Goal: Task Accomplishment & Management: Use online tool/utility

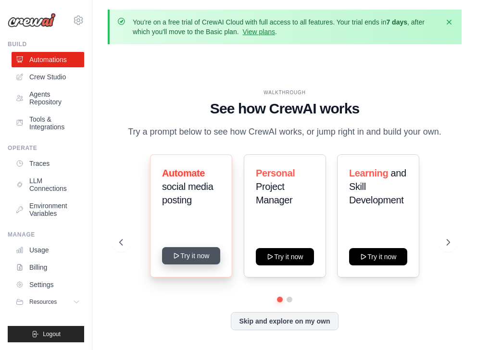
click at [205, 259] on button "Try it now" at bounding box center [191, 255] width 58 height 17
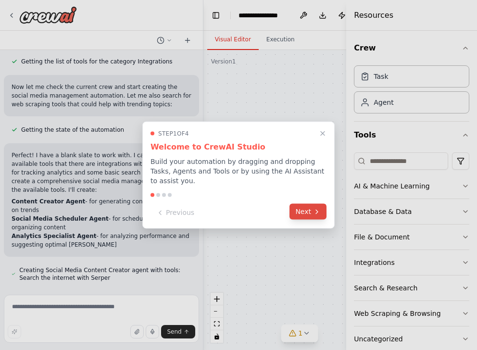
scroll to position [400, 0]
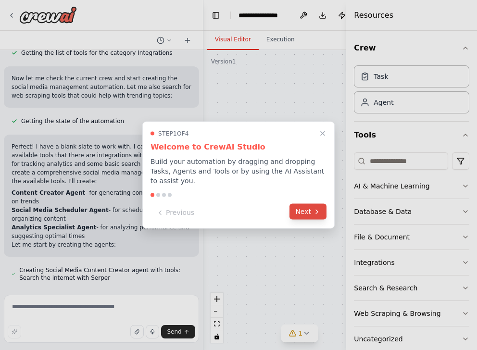
click at [305, 213] on button "Next" at bounding box center [308, 212] width 37 height 16
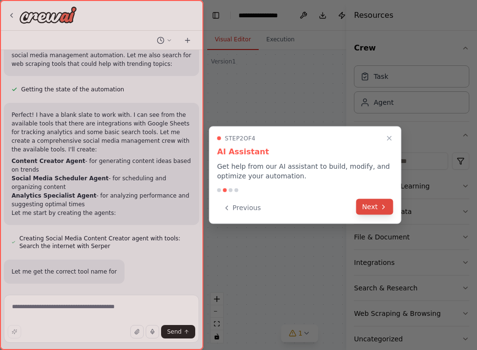
scroll to position [451, 0]
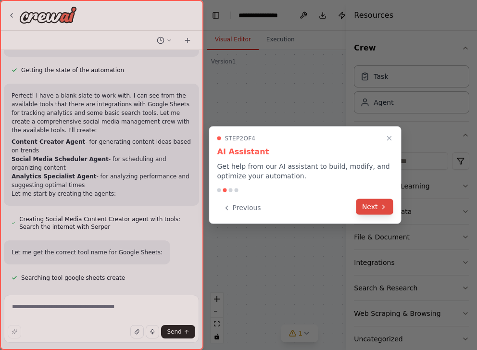
click at [372, 207] on button "Next" at bounding box center [375, 207] width 37 height 16
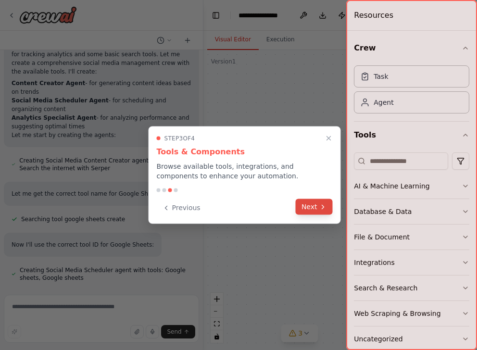
scroll to position [536, 0]
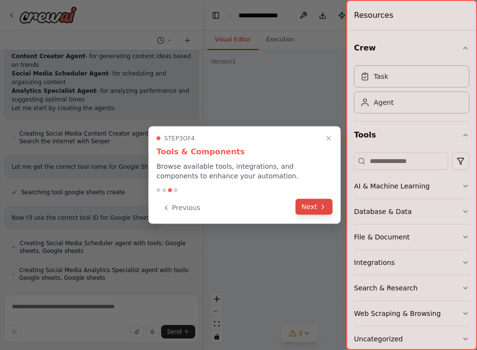
click at [323, 203] on icon at bounding box center [324, 207] width 8 height 8
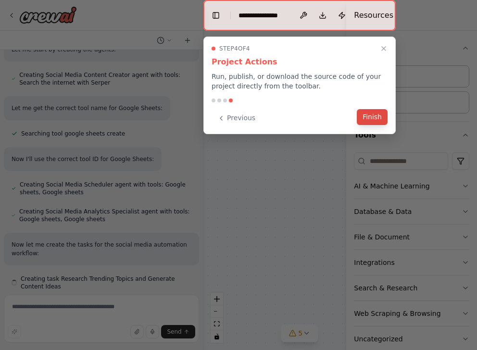
scroll to position [604, 0]
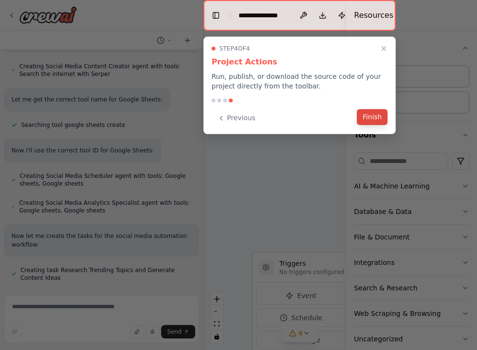
click at [373, 116] on button "Finish" at bounding box center [372, 117] width 31 height 16
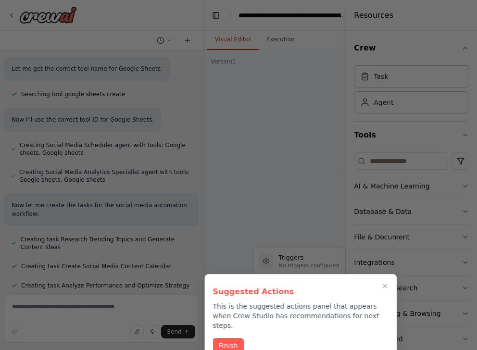
scroll to position [3, 0]
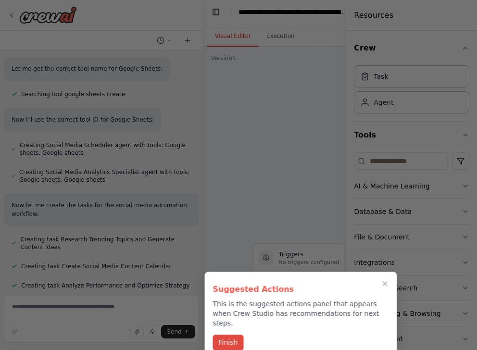
click at [236, 335] on button "Finish" at bounding box center [228, 343] width 31 height 16
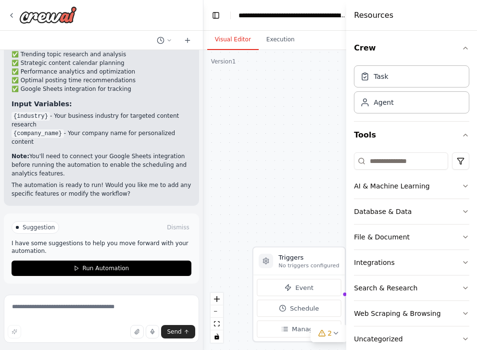
scroll to position [0, 0]
click at [37, 227] on span "Suggestion" at bounding box center [39, 228] width 32 height 8
click at [70, 310] on textarea at bounding box center [101, 319] width 195 height 48
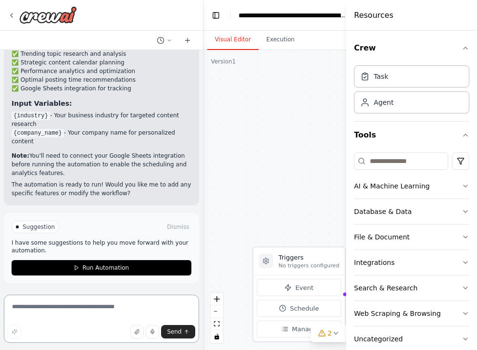
scroll to position [1351, 0]
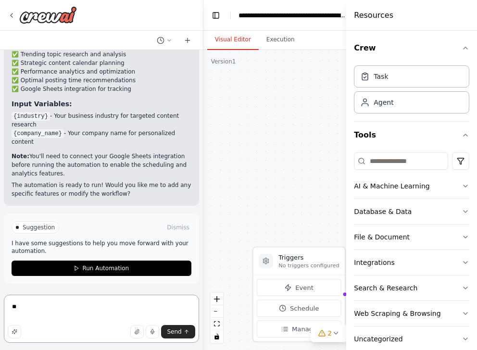
type textarea "*"
type textarea "**********"
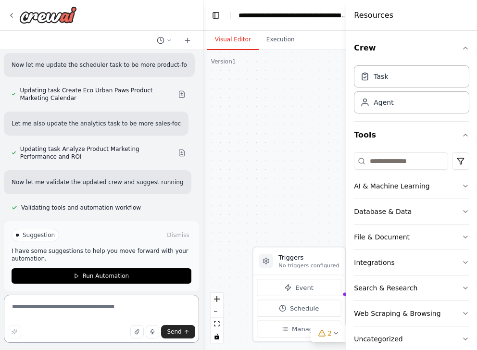
scroll to position [1934, 0]
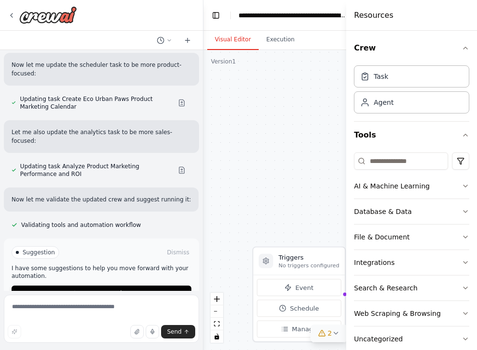
click at [335, 331] on icon at bounding box center [336, 334] width 8 height 8
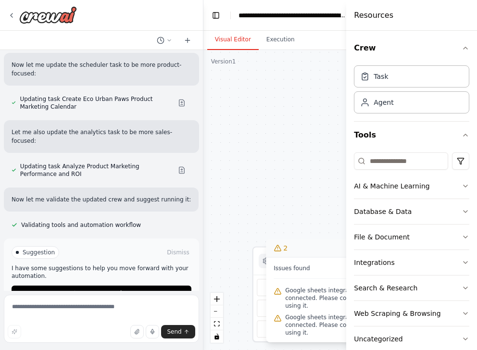
scroll to position [0, 0]
click at [314, 185] on div ".deletable-edge-delete-btn { width: 20px; height: 20px; border: 0px solid #ffff…" at bounding box center [329, 200] width 251 height 300
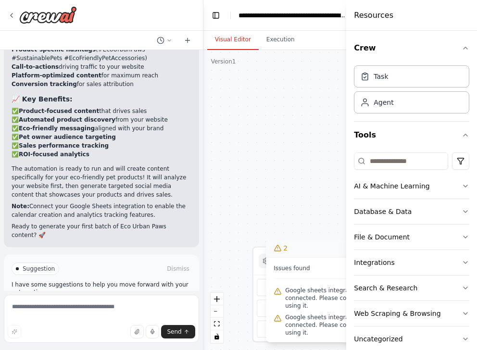
scroll to position [2435, 0]
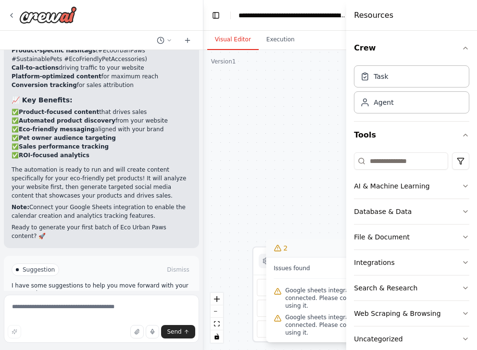
click at [301, 289] on span "Google sheets integration is not connected. Please connect before using it." at bounding box center [334, 298] width 99 height 23
click at [279, 247] on icon at bounding box center [278, 249] width 8 height 8
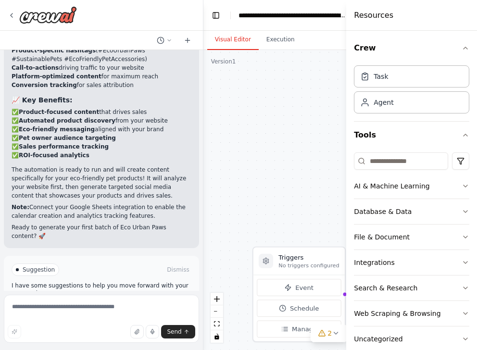
scroll to position [0, 0]
click at [285, 329] on icon at bounding box center [286, 329] width 4 height 0
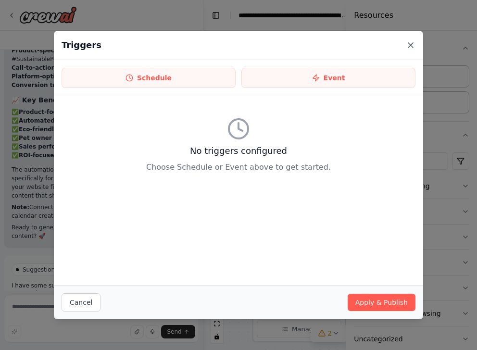
click at [412, 47] on icon at bounding box center [411, 45] width 5 height 5
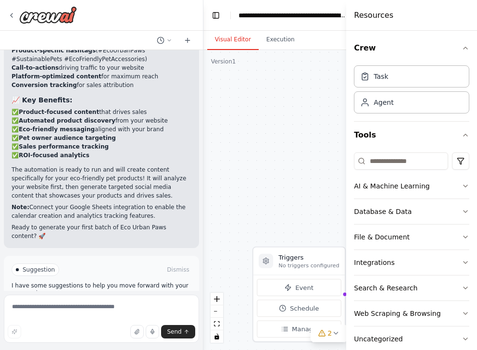
click at [116, 307] on span "Run Automation" at bounding box center [105, 311] width 47 height 8
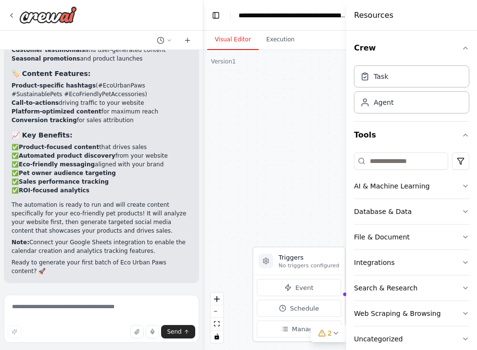
scroll to position [2357, 0]
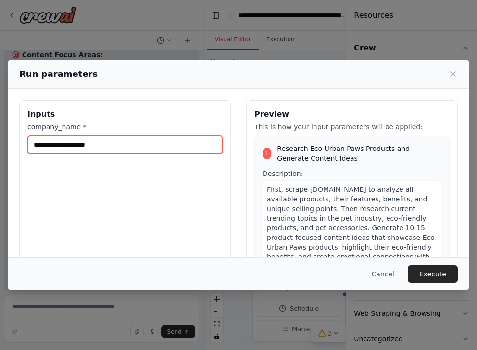
click at [95, 145] on input "company_name *" at bounding box center [124, 145] width 195 height 18
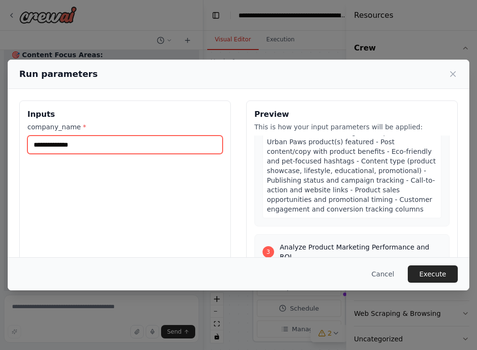
scroll to position [560, 0]
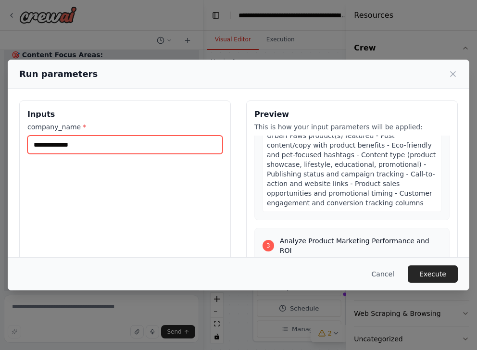
type input "**********"
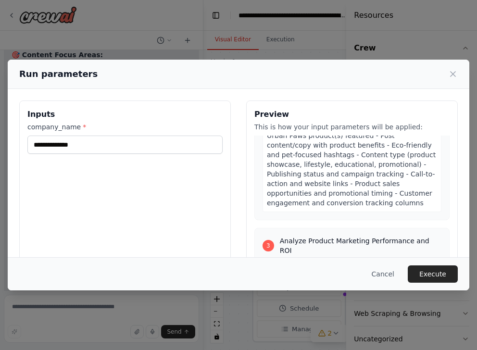
click at [326, 156] on span "A detailed 30-day Eco Urban Paws content calendar in Google Sheets format conta…" at bounding box center [351, 150] width 169 height 114
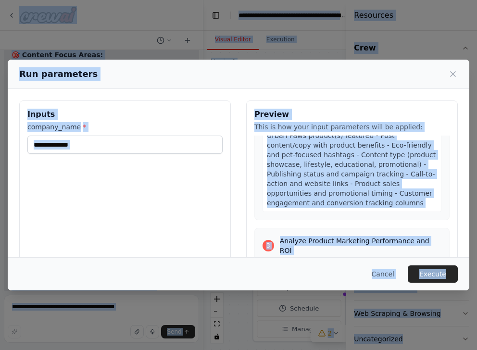
click at [326, 156] on span "A detailed 30-day Eco Urban Paws content calendar in Google Sheets format conta…" at bounding box center [351, 150] width 169 height 114
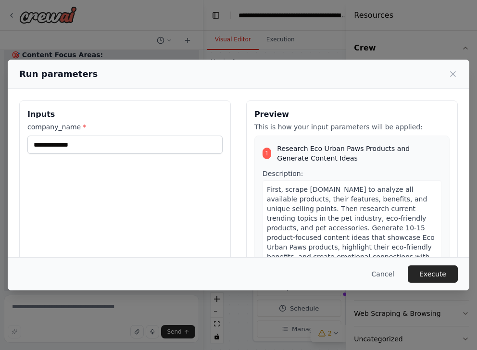
scroll to position [0, 0]
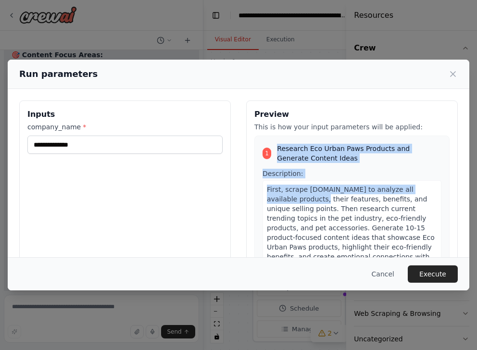
drag, startPoint x: 279, startPoint y: 148, endPoint x: 301, endPoint y: 202, distance: 58.7
click at [301, 202] on div "1 Research Eco Urban Paws Products and Generate Content Ideas Description: Firs…" at bounding box center [352, 295] width 195 height 319
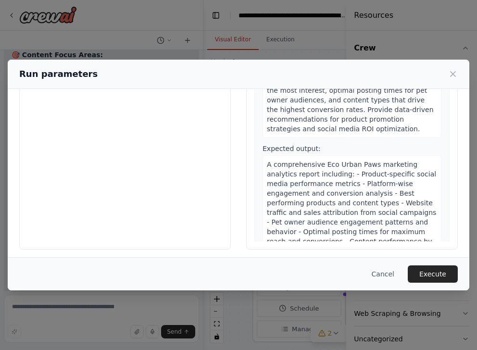
scroll to position [80, 0]
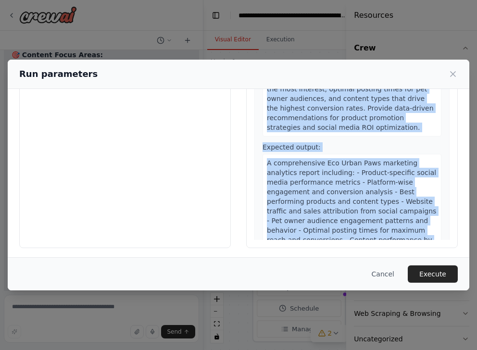
click at [318, 223] on div "A comprehensive Eco Urban Paws marketing analytics report including: - Product-…" at bounding box center [352, 225] width 179 height 143
copy div "Research Eco Urban Paws Products and Generate Content Ideas Description: First,…"
click at [310, 216] on span "A comprehensive Eco Urban Paws marketing analytics report including: - Product-…" at bounding box center [351, 225] width 169 height 133
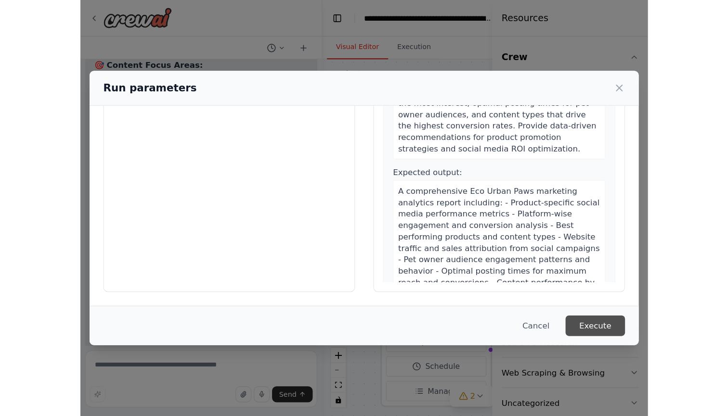
scroll to position [83, 0]
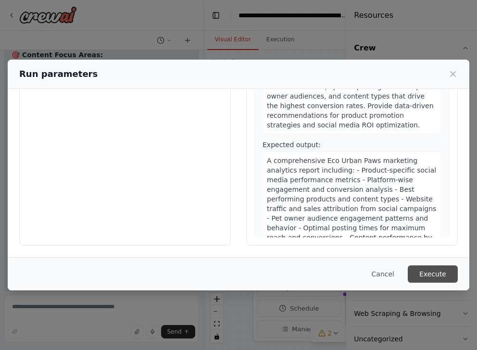
click at [433, 274] on button "Execute" at bounding box center [433, 274] width 50 height 17
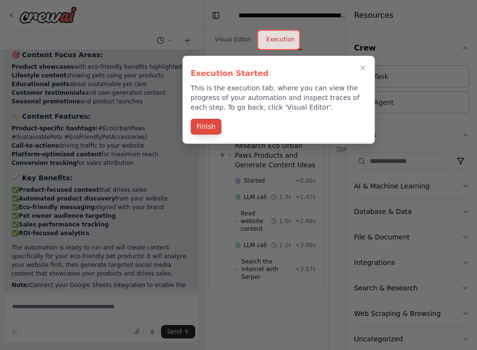
click at [215, 128] on button "Finish" at bounding box center [206, 127] width 31 height 16
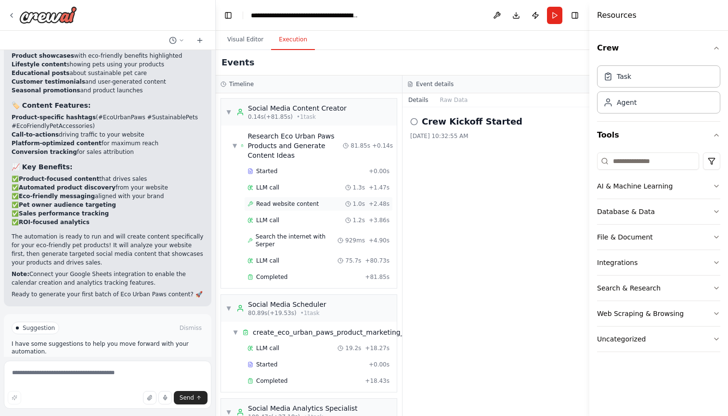
scroll to position [3, 0]
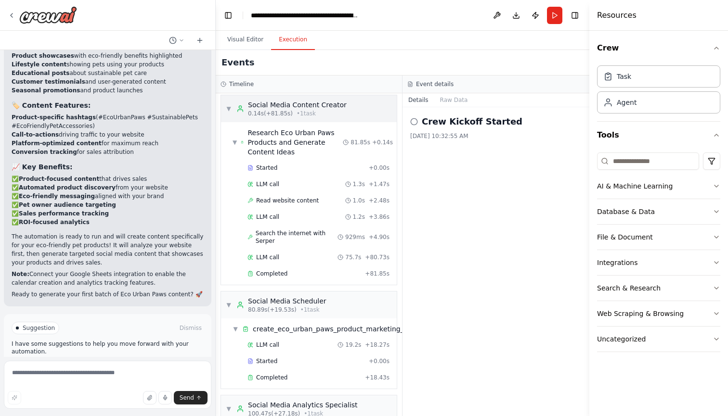
click at [229, 108] on span "▼" at bounding box center [229, 109] width 6 height 8
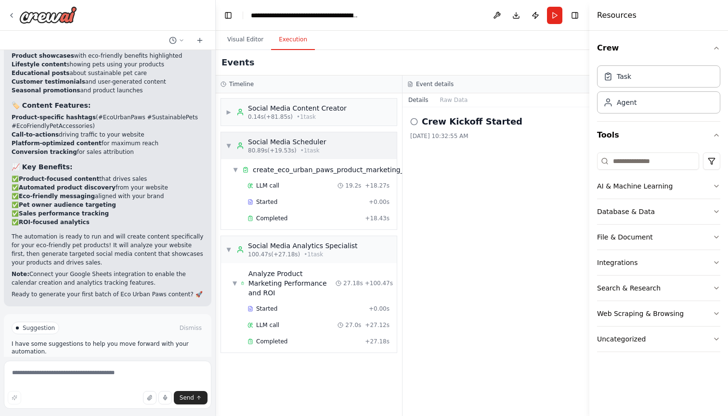
click at [229, 146] on span "▼" at bounding box center [229, 146] width 6 height 8
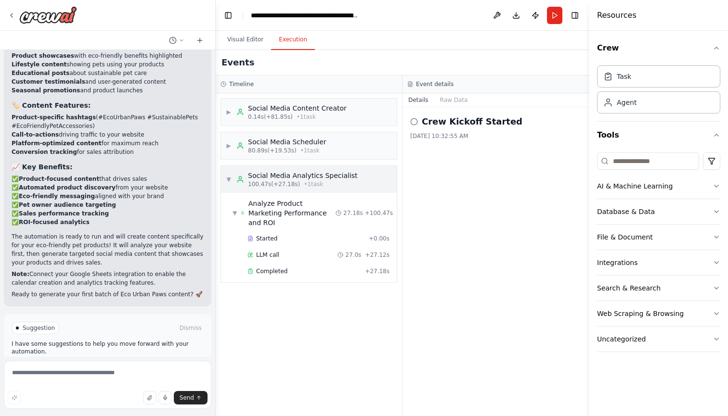
click at [227, 180] on span "▼" at bounding box center [229, 180] width 6 height 8
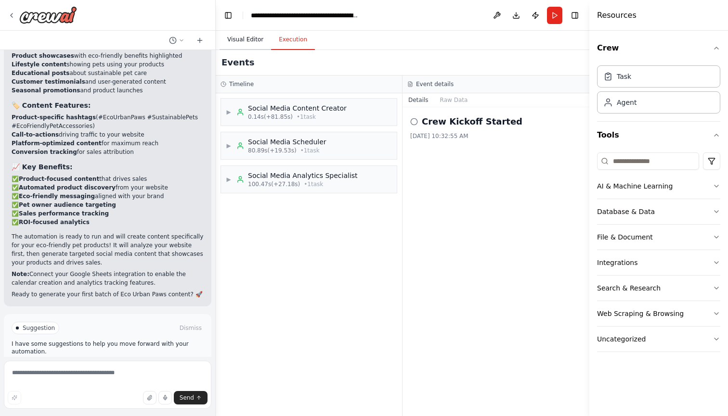
click at [250, 39] on button "Visual Editor" at bounding box center [245, 40] width 52 height 20
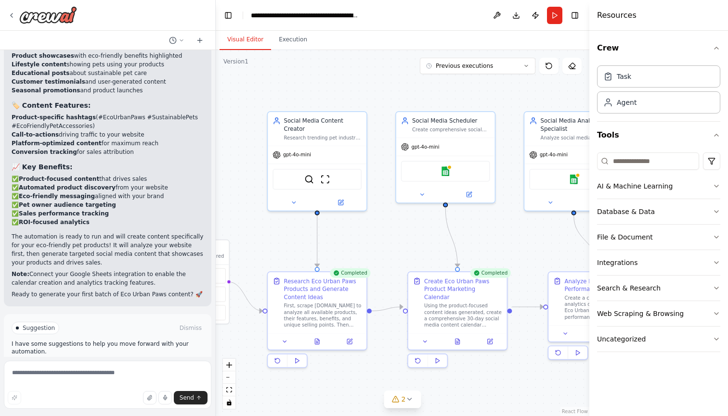
drag, startPoint x: 320, startPoint y: 151, endPoint x: 198, endPoint y: 157, distance: 121.9
click at [198, 157] on div "Create a crew that schedules and publishes social media content across multiple…" at bounding box center [364, 208] width 728 height 416
click at [447, 172] on img at bounding box center [445, 170] width 10 height 10
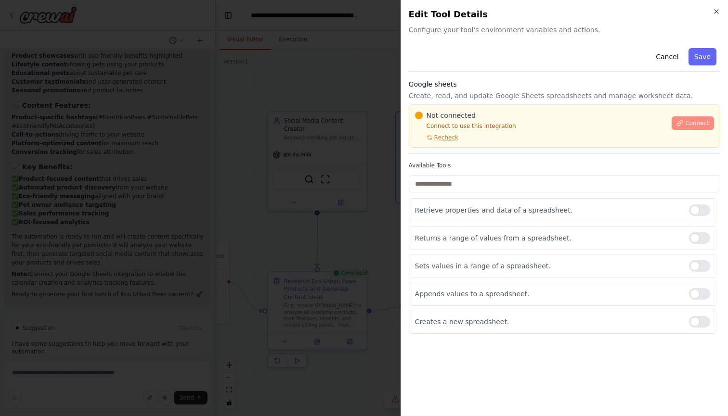
click at [477, 123] on icon at bounding box center [679, 122] width 5 height 5
click at [477, 12] on icon "button" at bounding box center [716, 12] width 4 height 4
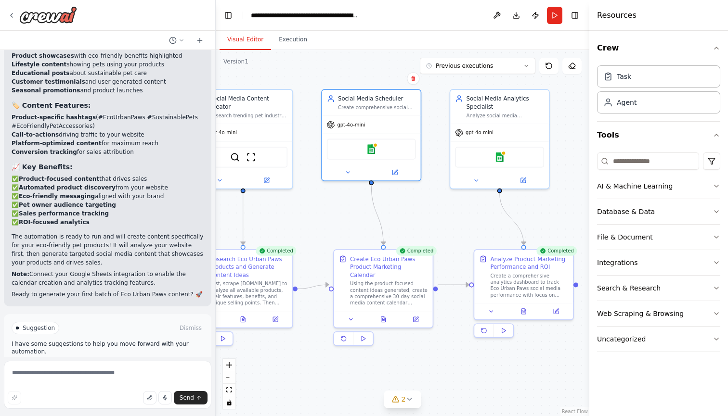
drag, startPoint x: 493, startPoint y: 226, endPoint x: 419, endPoint y: 204, distance: 77.4
click at [419, 204] on div ".deletable-edge-delete-btn { width: 20px; height: 20px; border: 0px solid #ffff…" at bounding box center [403, 233] width 374 height 366
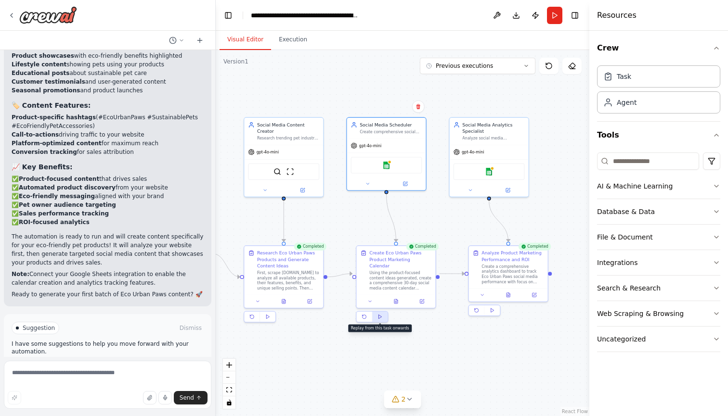
click at [381, 314] on icon at bounding box center [379, 316] width 5 height 5
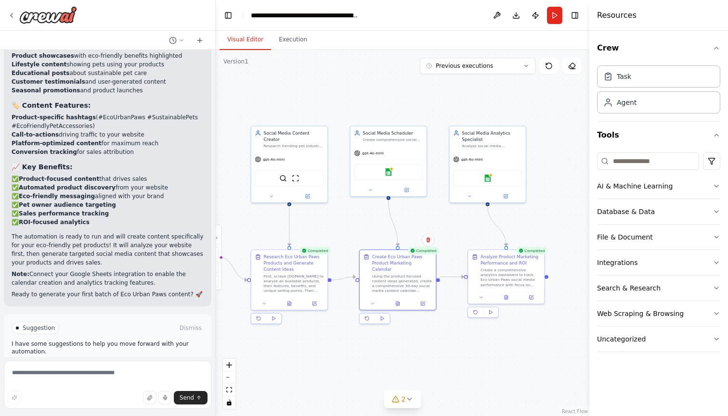
scroll to position [1, 0]
click at [166, 350] on button "Improve automation" at bounding box center [108, 368] width 192 height 15
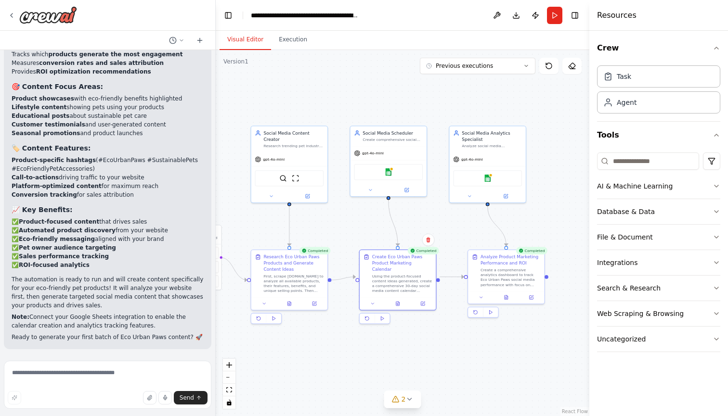
scroll to position [2230, 0]
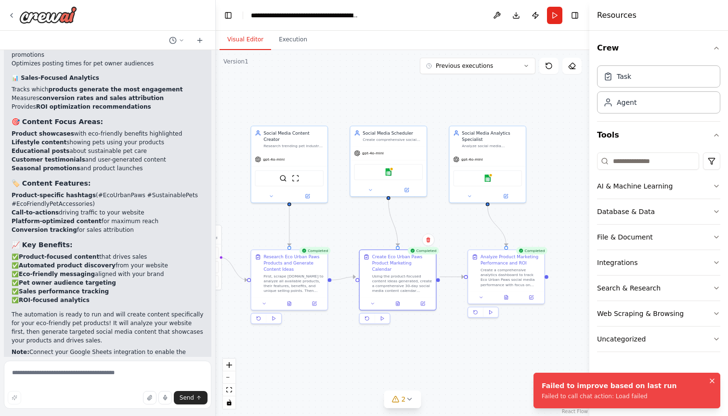
click at [477, 350] on icon "Notifications (F8)" at bounding box center [712, 381] width 8 height 8
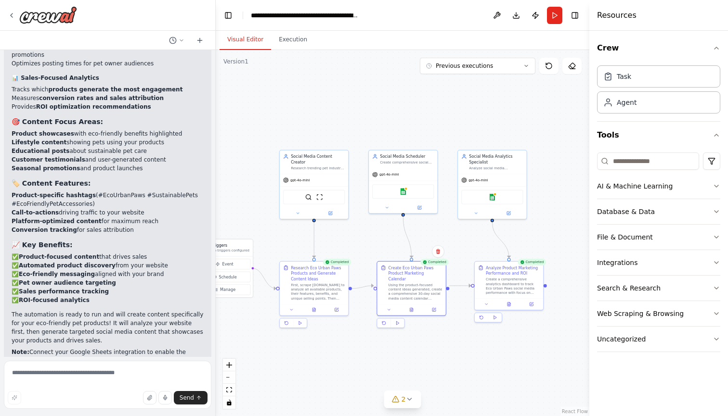
scroll to position [0, 0]
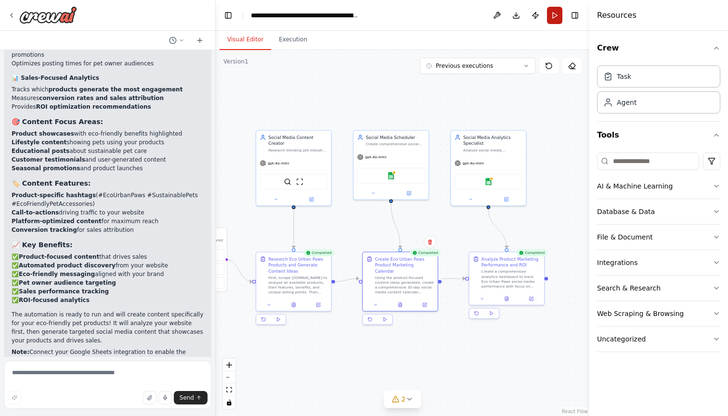
click at [477, 16] on button "Run" at bounding box center [554, 15] width 15 height 17
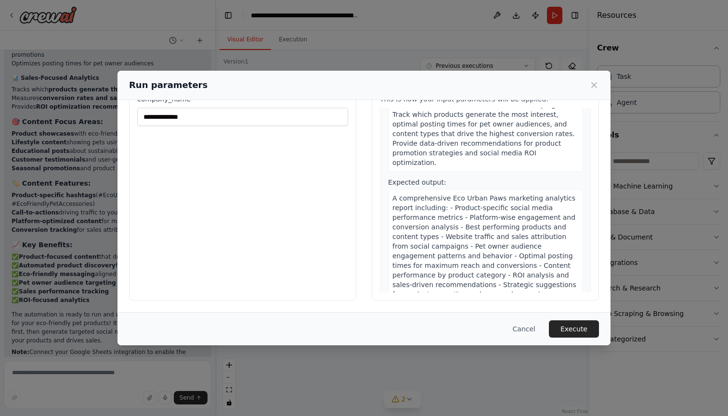
scroll to position [39, 0]
click at [477, 82] on icon at bounding box center [594, 85] width 10 height 10
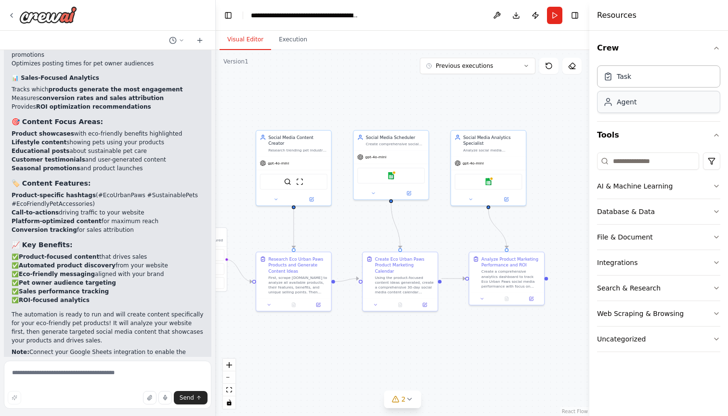
click at [477, 102] on div "Agent" at bounding box center [619, 102] width 33 height 10
click at [477, 106] on div "Agent" at bounding box center [619, 102] width 33 height 10
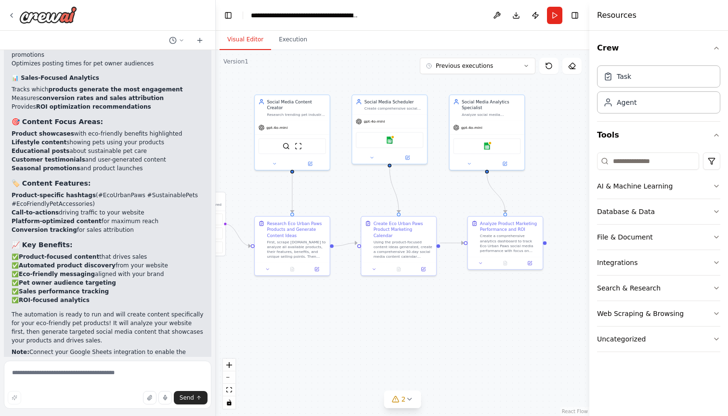
drag, startPoint x: 307, startPoint y: 109, endPoint x: 306, endPoint y: 74, distance: 35.6
click at [306, 74] on div ".deletable-edge-delete-btn { width: 20px; height: 20px; border: 0px solid #ffff…" at bounding box center [403, 233] width 374 height 366
click at [391, 141] on img at bounding box center [389, 138] width 7 height 7
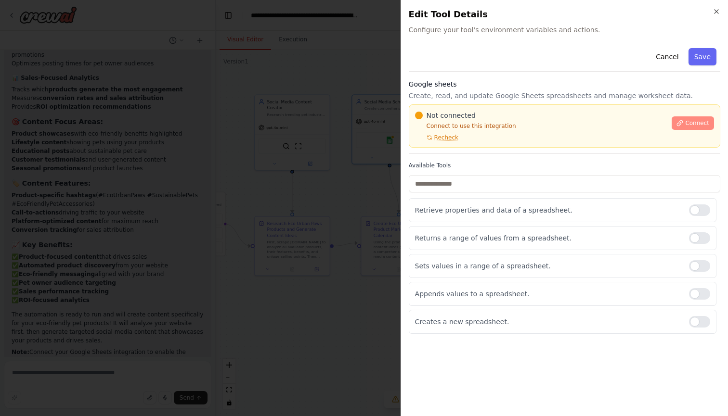
click at [477, 121] on icon at bounding box center [679, 123] width 7 height 7
click at [449, 139] on span "Recheck" at bounding box center [446, 138] width 24 height 8
click at [477, 120] on span "Connect" at bounding box center [697, 123] width 24 height 8
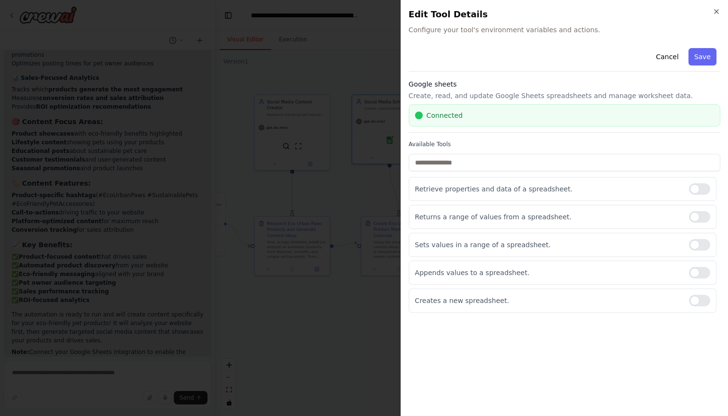
scroll to position [0, 0]
click at [477, 59] on button "Save" at bounding box center [702, 56] width 28 height 17
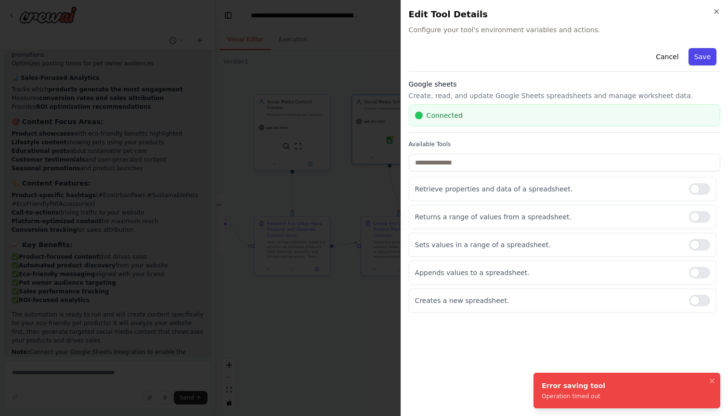
click at [477, 59] on button "Save" at bounding box center [702, 56] width 28 height 17
click at [477, 12] on icon "button" at bounding box center [716, 12] width 8 height 8
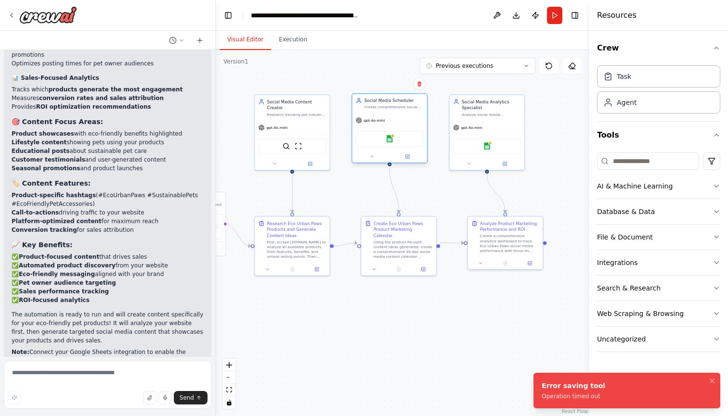
click at [393, 147] on div "Google sheets" at bounding box center [389, 139] width 67 height 16
click at [391, 142] on img at bounding box center [389, 138] width 7 height 7
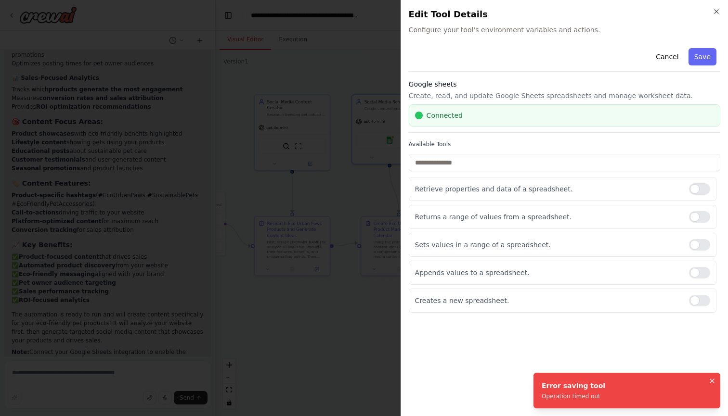
click at [477, 350] on button "Notifications (F8)" at bounding box center [712, 381] width 12 height 12
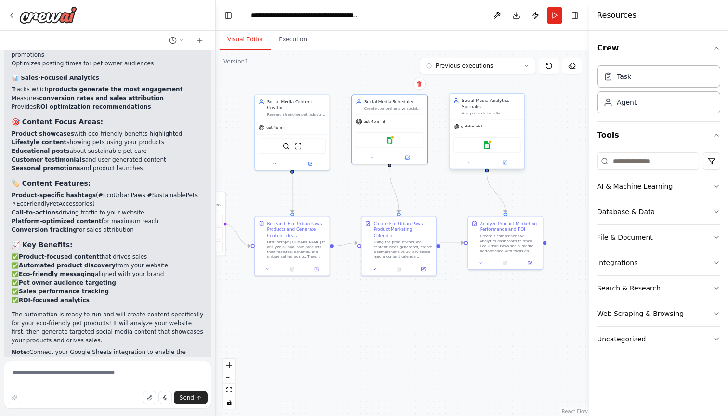
click at [477, 149] on div "Google sheets" at bounding box center [486, 145] width 67 height 16
click at [477, 145] on img at bounding box center [486, 145] width 7 height 7
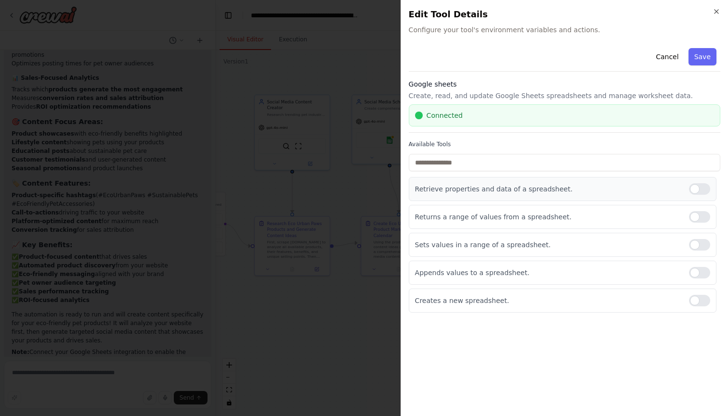
click at [477, 185] on div at bounding box center [699, 189] width 21 height 12
click at [477, 303] on div at bounding box center [699, 301] width 21 height 12
click at [477, 275] on div at bounding box center [699, 273] width 21 height 12
click at [477, 58] on button "Save" at bounding box center [702, 56] width 28 height 17
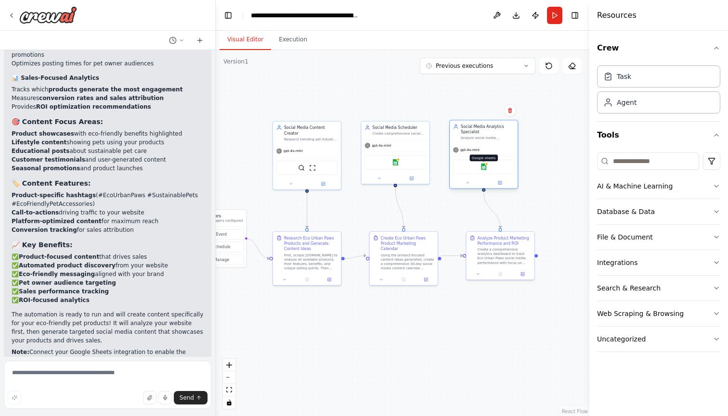
click at [477, 167] on img at bounding box center [483, 167] width 7 height 7
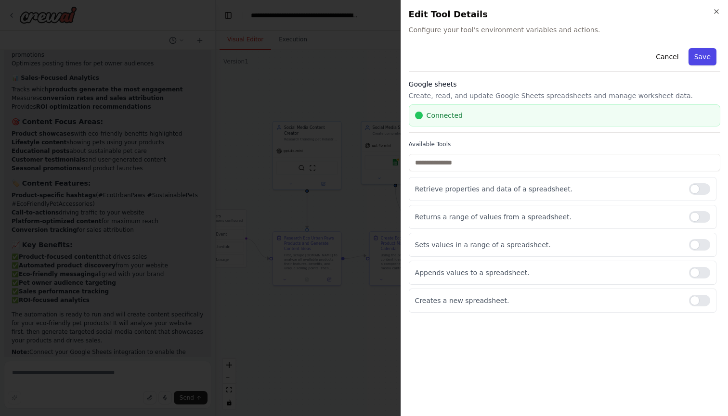
click at [477, 53] on button "Save" at bounding box center [702, 56] width 28 height 17
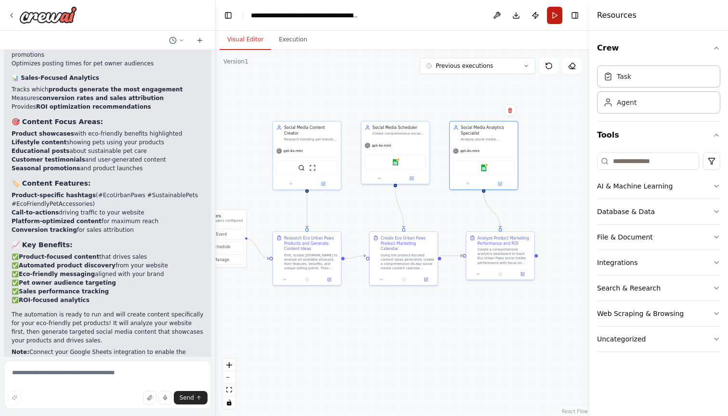
click at [477, 14] on button "Run" at bounding box center [554, 15] width 15 height 17
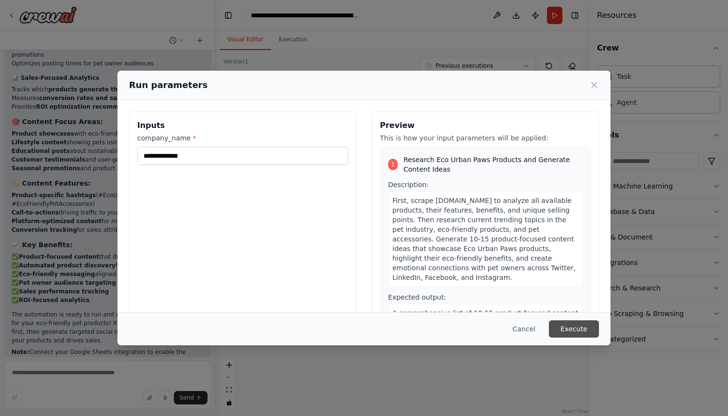
click at [477, 325] on button "Execute" at bounding box center [574, 329] width 50 height 17
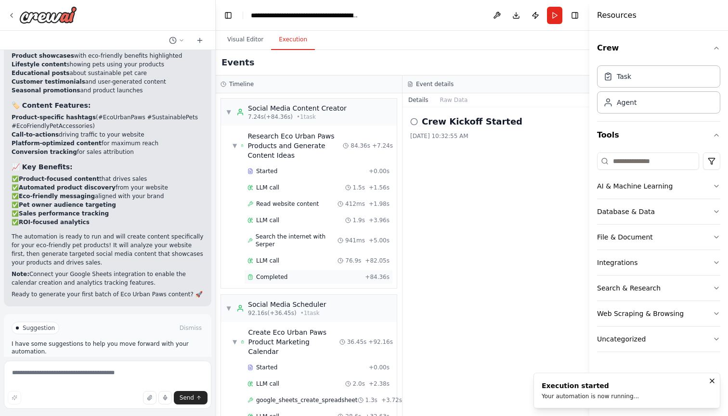
click at [317, 274] on div "Completed" at bounding box center [304, 277] width 114 height 8
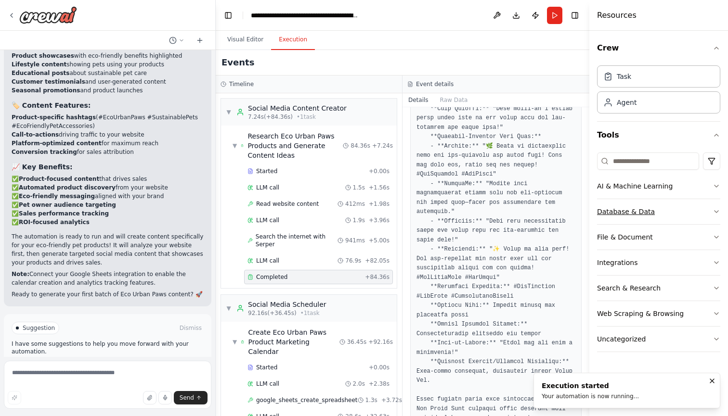
scroll to position [3768, 0]
click at [477, 350] on icon "Notifications (F8)" at bounding box center [712, 381] width 8 height 8
click at [233, 144] on span "▼" at bounding box center [234, 146] width 4 height 8
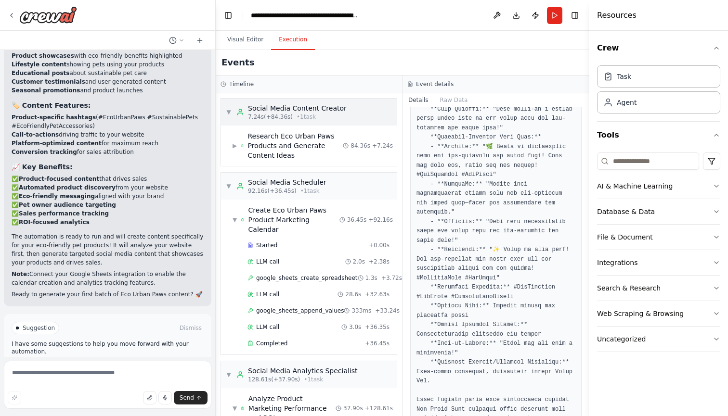
click at [266, 107] on div "Social Media Content Creator" at bounding box center [297, 108] width 99 height 10
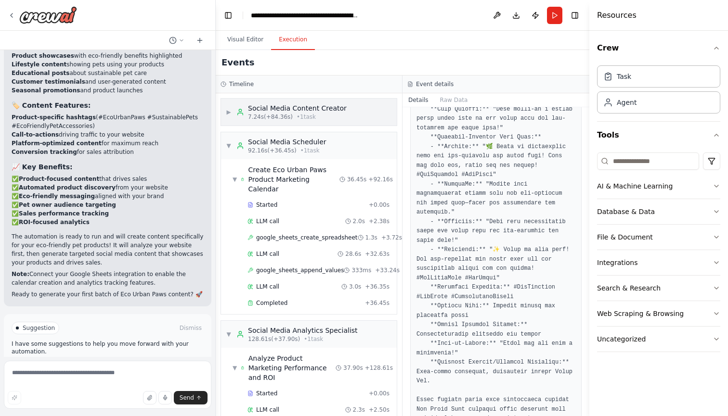
click at [231, 111] on span "▶" at bounding box center [229, 112] width 6 height 8
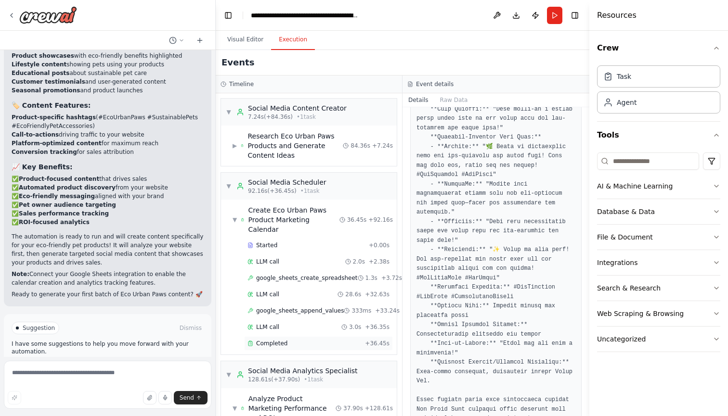
click at [264, 340] on span "Completed" at bounding box center [271, 344] width 31 height 8
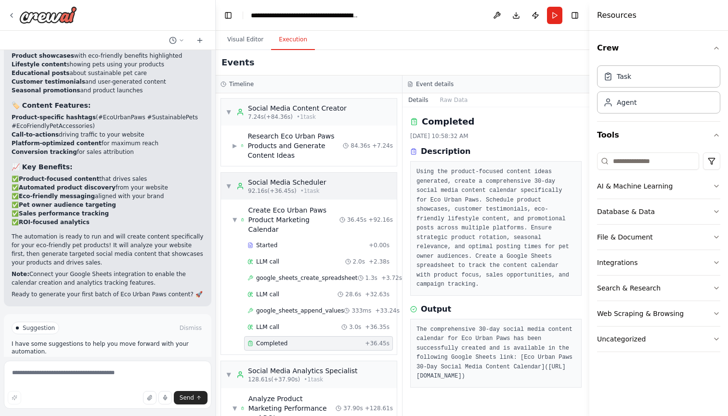
click at [230, 182] on span "▼" at bounding box center [229, 186] width 6 height 8
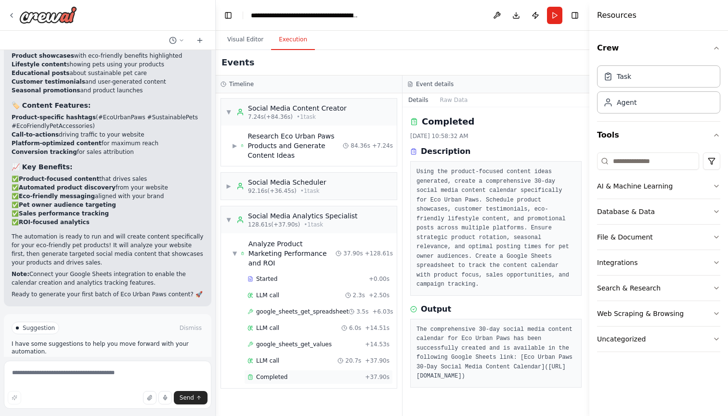
click at [261, 350] on span "Completed" at bounding box center [271, 378] width 31 height 8
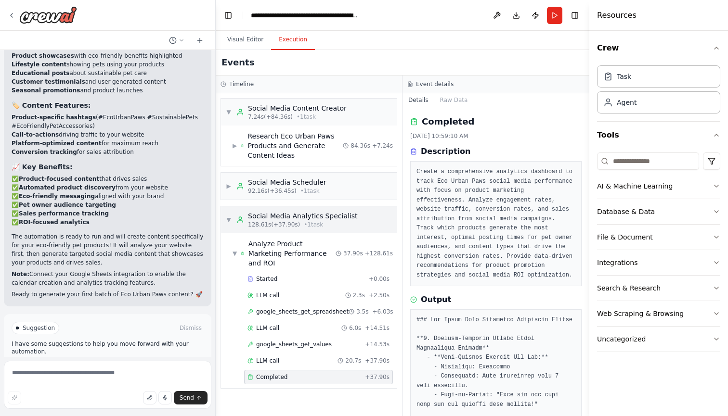
click at [229, 217] on span "▼" at bounding box center [229, 220] width 6 height 8
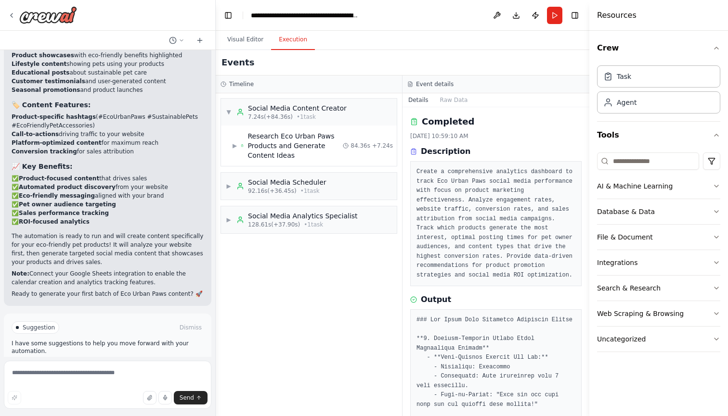
scroll to position [2308, 0]
click at [228, 111] on span "▼" at bounding box center [229, 112] width 6 height 8
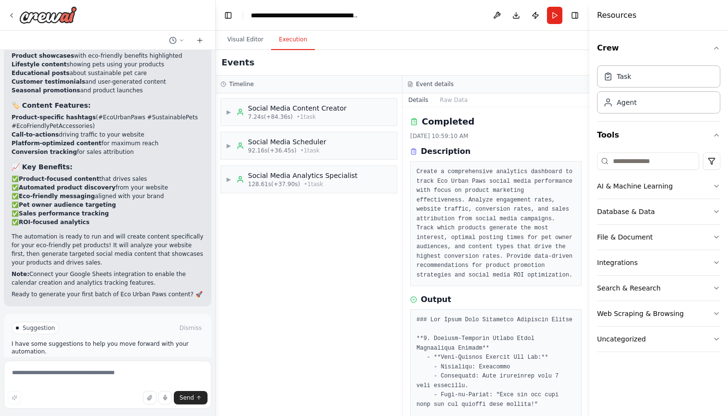
click at [299, 270] on div "▶ Social Media Content Creator 7.24s (+84.36s) • 1 task ▶ Social Media Schedule…" at bounding box center [309, 254] width 186 height 323
click at [242, 40] on button "Visual Editor" at bounding box center [245, 40] width 52 height 20
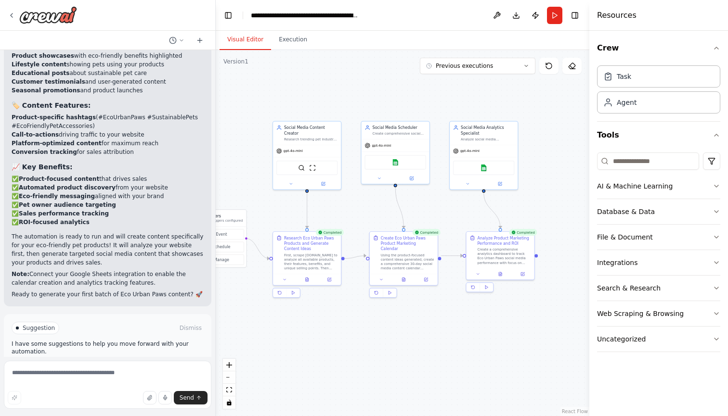
click at [477, 292] on div at bounding box center [479, 288] width 28 height 10
click at [477, 288] on icon at bounding box center [486, 287] width 4 height 4
click at [477, 12] on button "Toggle Right Sidebar" at bounding box center [574, 15] width 13 height 13
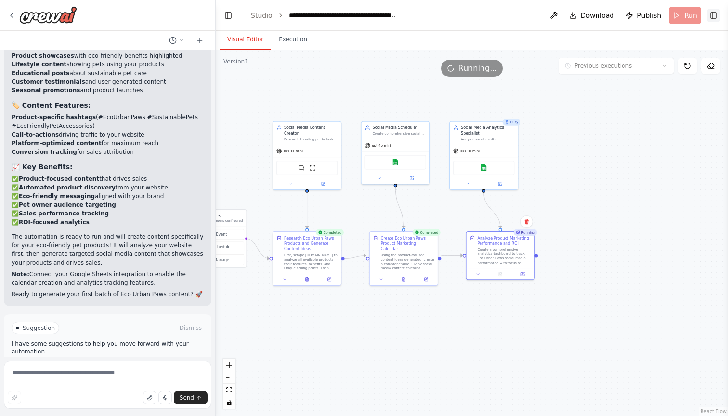
click at [477, 14] on button "Toggle Right Sidebar" at bounding box center [713, 15] width 13 height 13
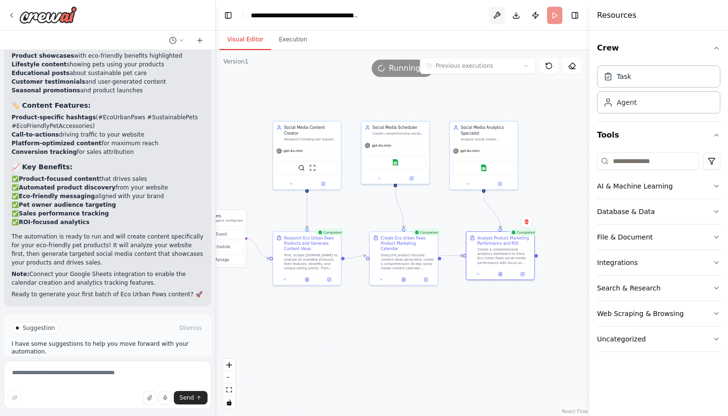
click at [477, 17] on button at bounding box center [496, 15] width 15 height 17
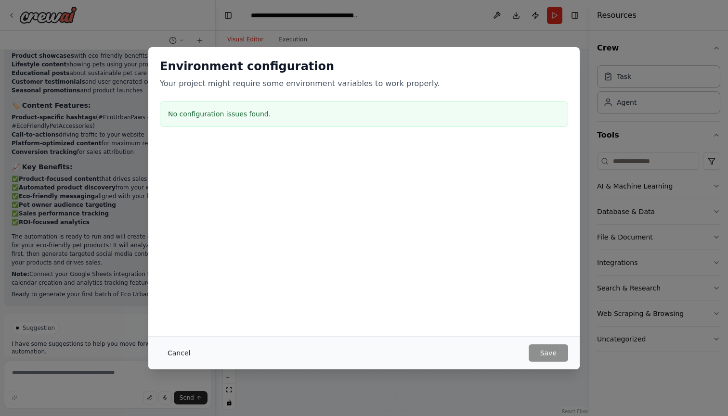
click at [183, 350] on button "Cancel" at bounding box center [179, 353] width 38 height 17
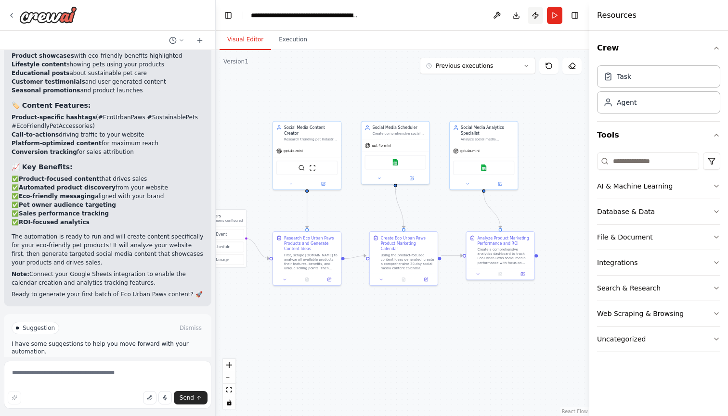
click at [477, 14] on button "Publish" at bounding box center [535, 15] width 15 height 17
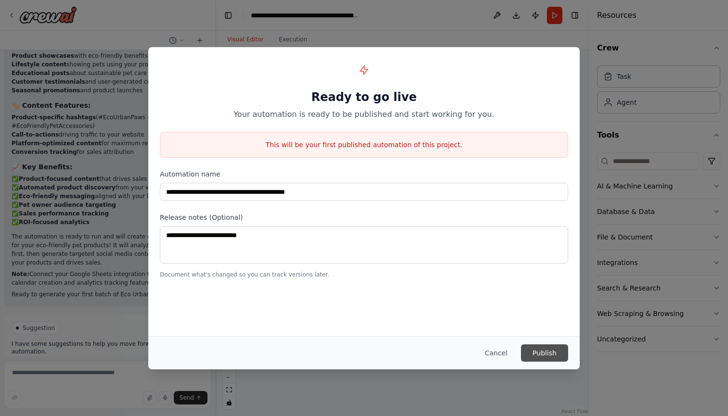
click at [477, 350] on button "Publish" at bounding box center [544, 353] width 47 height 17
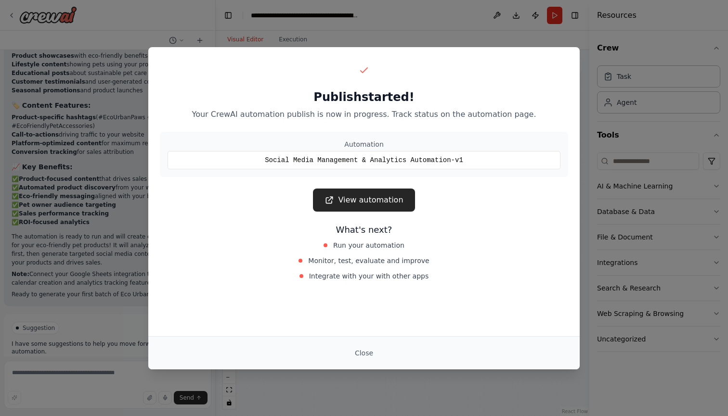
click at [376, 199] on link "View automation" at bounding box center [364, 200] width 102 height 23
click at [365, 199] on link "View automation" at bounding box center [364, 200] width 102 height 23
click at [380, 195] on link "View automation" at bounding box center [364, 200] width 102 height 23
click at [416, 159] on div "Social Media Management & Analytics Automation-v1" at bounding box center [364, 160] width 393 height 18
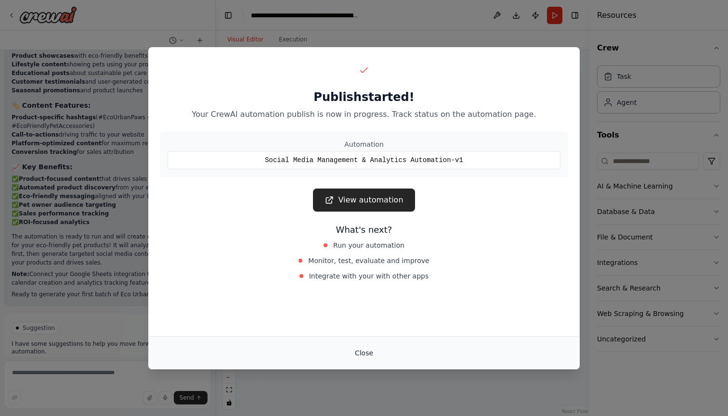
click at [367, 346] on button "Close" at bounding box center [364, 353] width 34 height 17
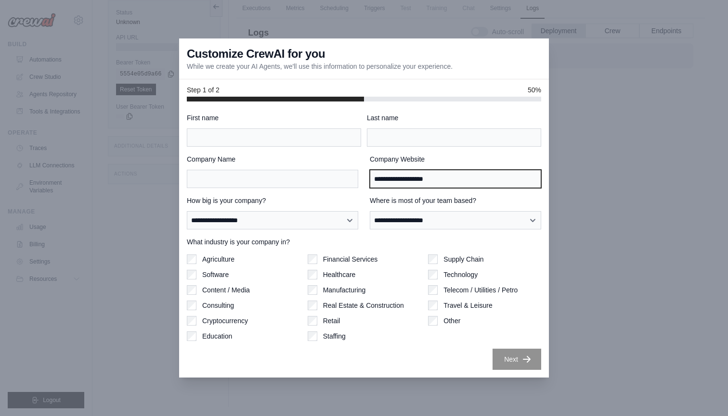
type input "**********"
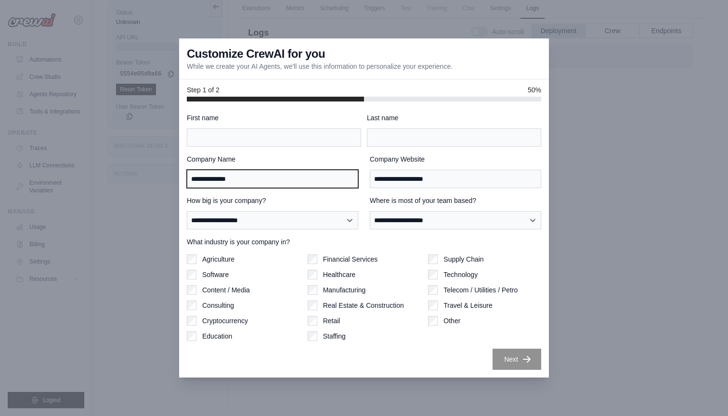
type input "**********"
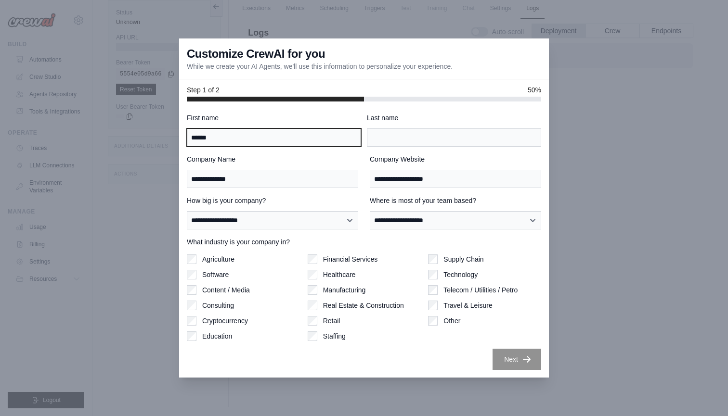
type input "******"
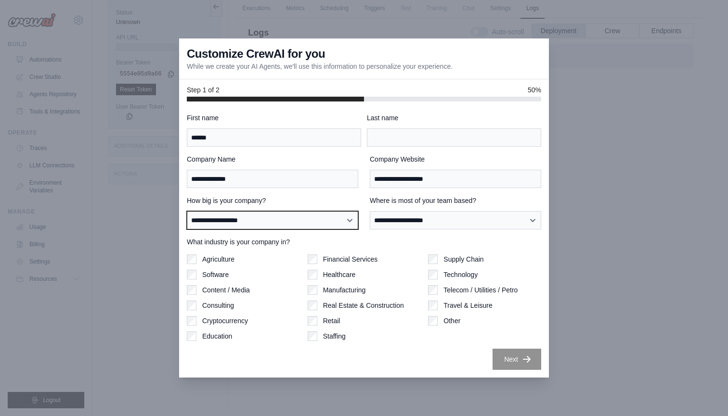
select select "**********"
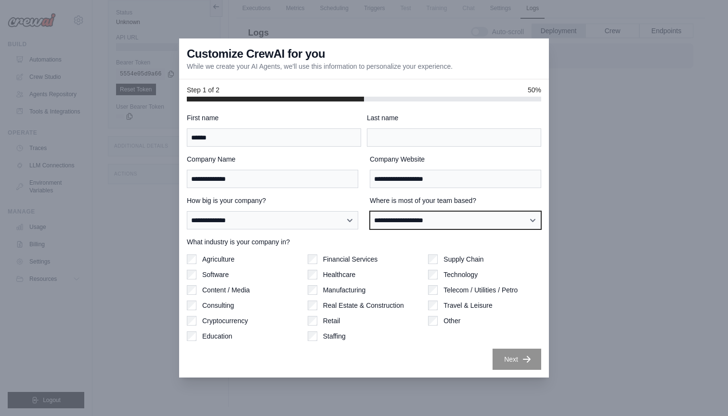
select select "**********"
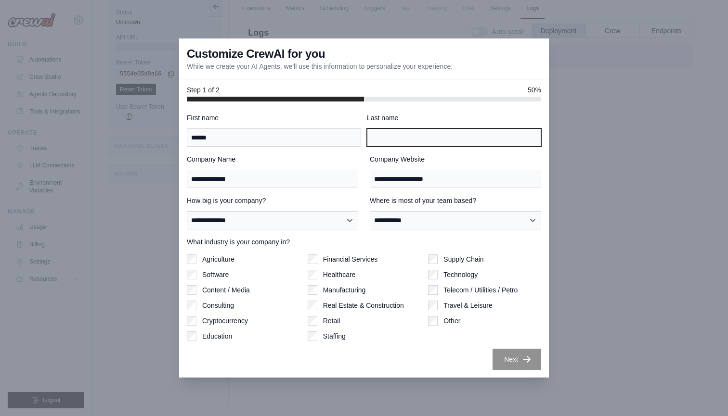
click at [429, 141] on input "Last name" at bounding box center [454, 138] width 174 height 18
type input "***"
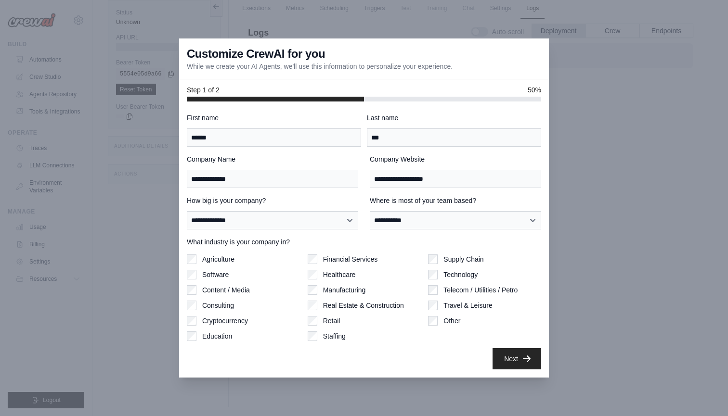
click at [514, 359] on button "Next" at bounding box center [516, 358] width 49 height 21
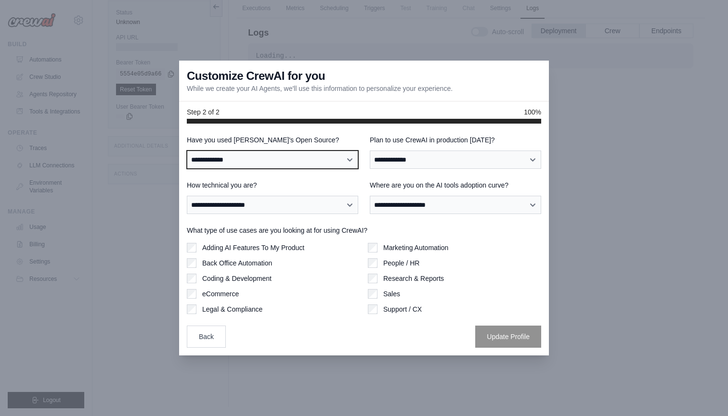
select select "**"
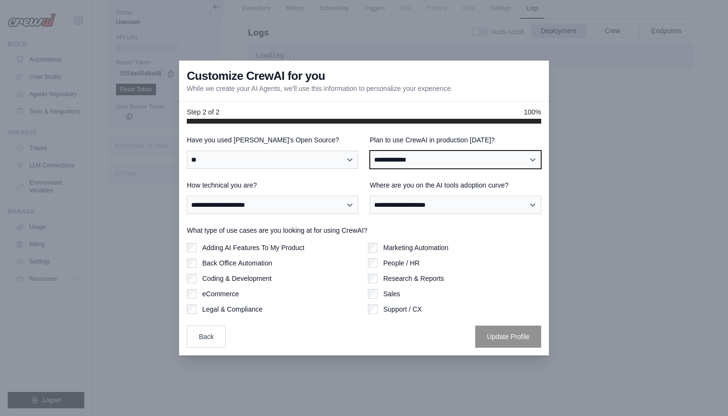
select select "****"
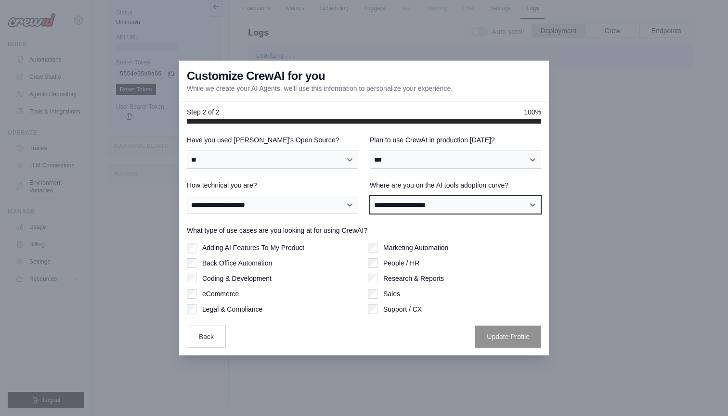
select select "**********"
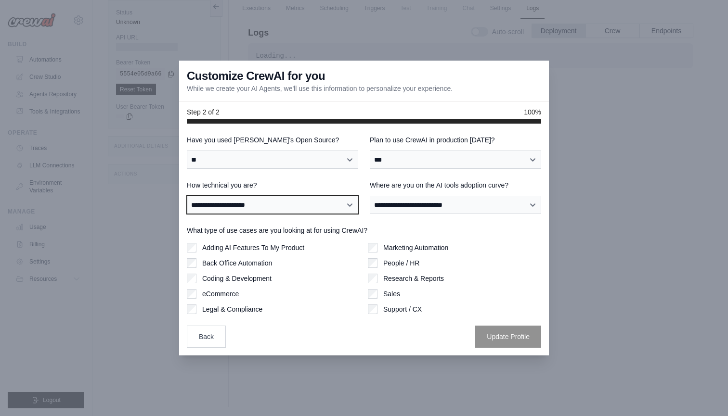
select select "**********"
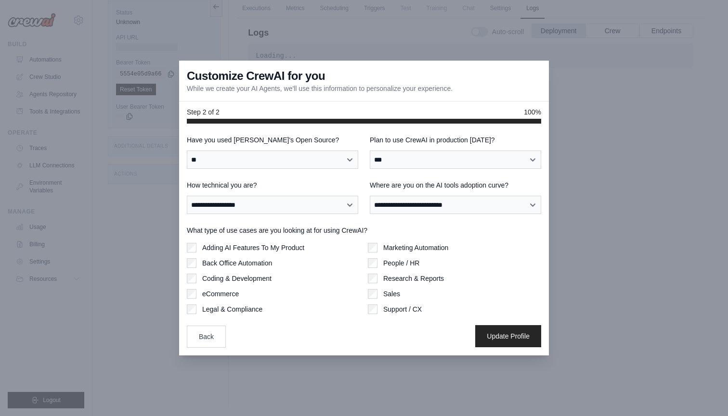
click at [494, 335] on button "Update Profile" at bounding box center [508, 336] width 66 height 22
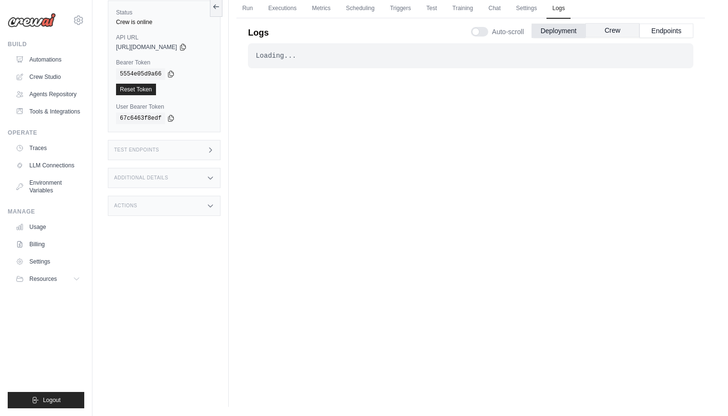
click at [611, 28] on button "Crew" at bounding box center [612, 30] width 54 height 14
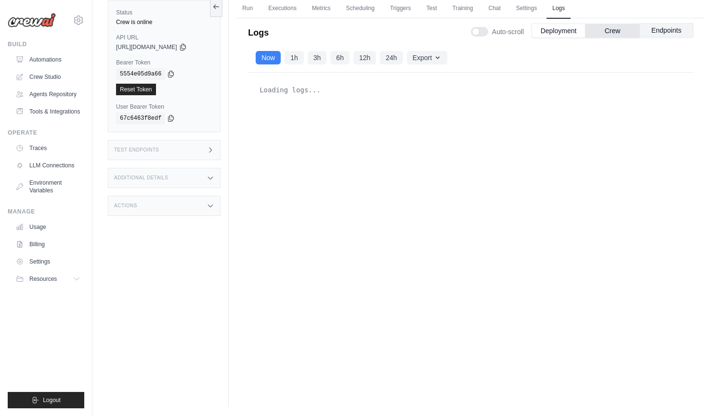
click at [664, 33] on button "Endpoints" at bounding box center [666, 30] width 54 height 14
click at [567, 27] on button "Deployment" at bounding box center [558, 30] width 54 height 14
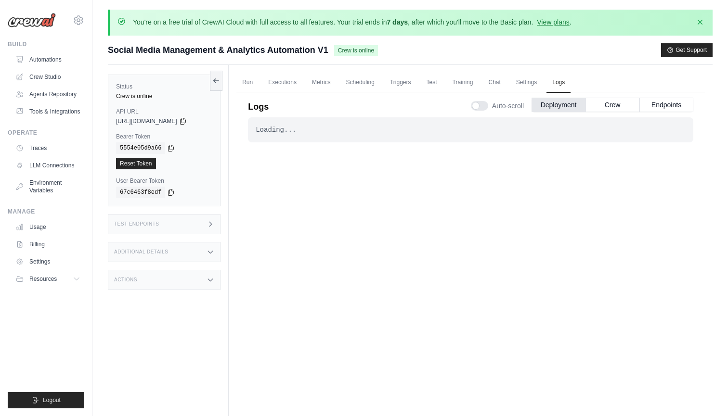
click at [177, 122] on span "https://social-media-management-analytics-automatio-9e3e365e.crewai.com" at bounding box center [146, 121] width 61 height 8
click at [187, 122] on icon at bounding box center [183, 121] width 8 height 8
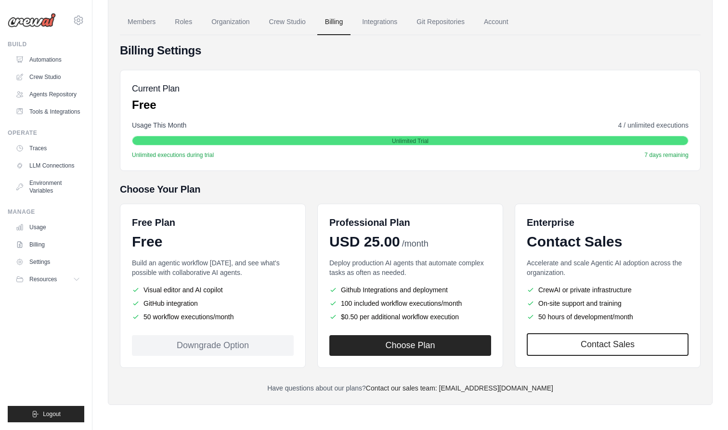
scroll to position [75, 0]
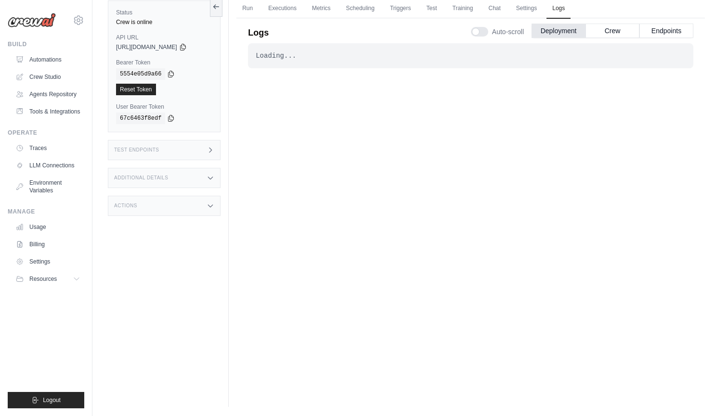
click at [464, 59] on div "Loading..." at bounding box center [471, 56] width 430 height 10
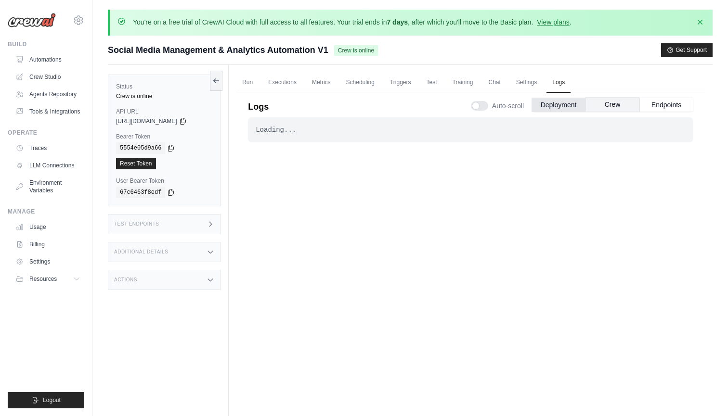
click at [615, 100] on button "Crew" at bounding box center [612, 104] width 54 height 14
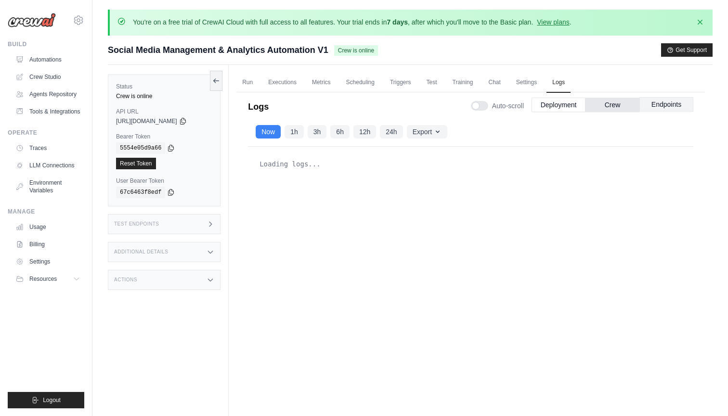
click at [661, 107] on button "Endpoints" at bounding box center [666, 104] width 54 height 14
click at [661, 100] on button "Endpoints" at bounding box center [666, 104] width 54 height 14
click at [624, 108] on button "Crew" at bounding box center [612, 104] width 54 height 14
click at [649, 105] on button "Endpoints" at bounding box center [666, 104] width 54 height 14
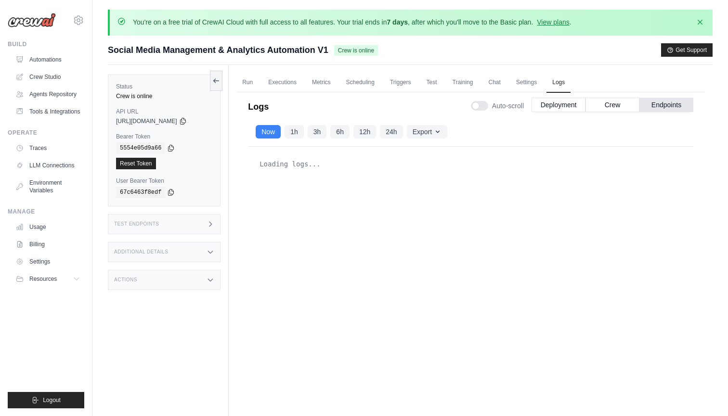
click at [497, 194] on div "Loading logs..." at bounding box center [470, 288] width 445 height 282
click at [353, 52] on span "Crew is online" at bounding box center [356, 50] width 44 height 11
click at [217, 79] on icon at bounding box center [216, 81] width 8 height 8
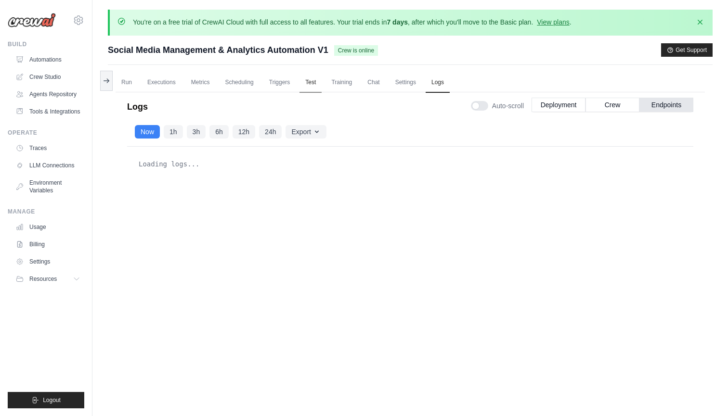
click at [310, 82] on link "Test" at bounding box center [310, 83] width 22 height 20
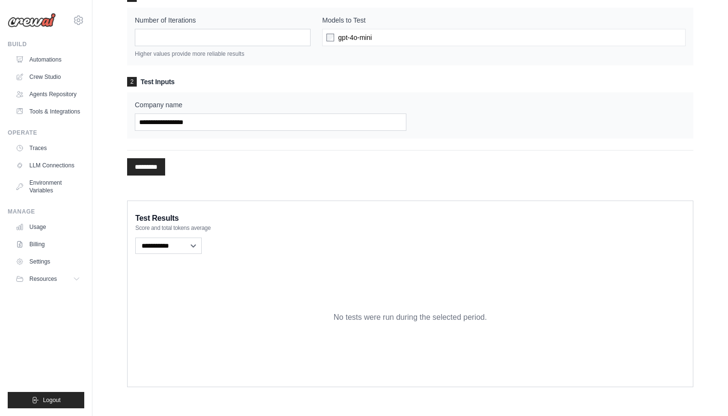
scroll to position [127, 0]
click at [161, 163] on input "*********" at bounding box center [146, 167] width 38 height 17
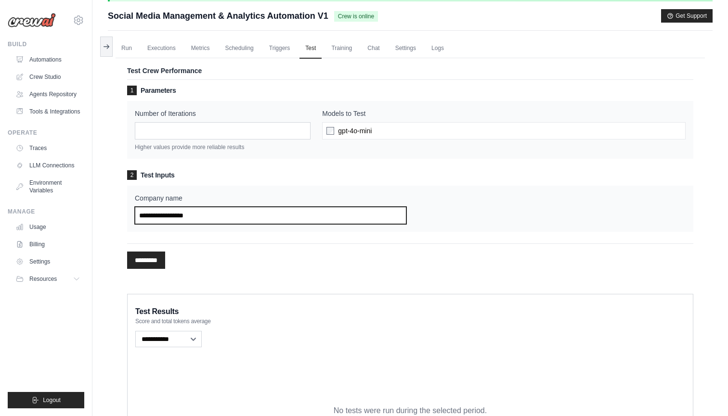
scroll to position [33, 0]
type input "*"
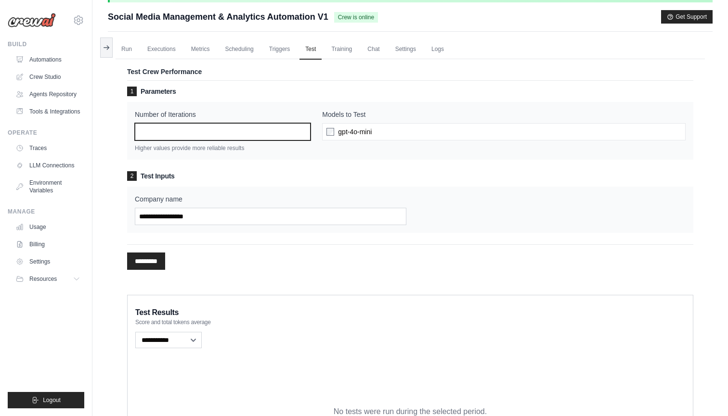
click at [165, 131] on input "*" at bounding box center [223, 131] width 176 height 17
type input "*"
click at [302, 131] on input "*" at bounding box center [223, 131] width 176 height 17
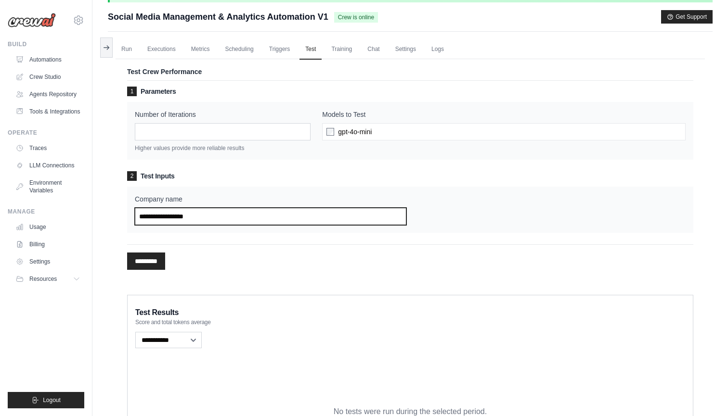
click at [209, 215] on input "Company name" at bounding box center [270, 216] width 271 height 17
type input "********"
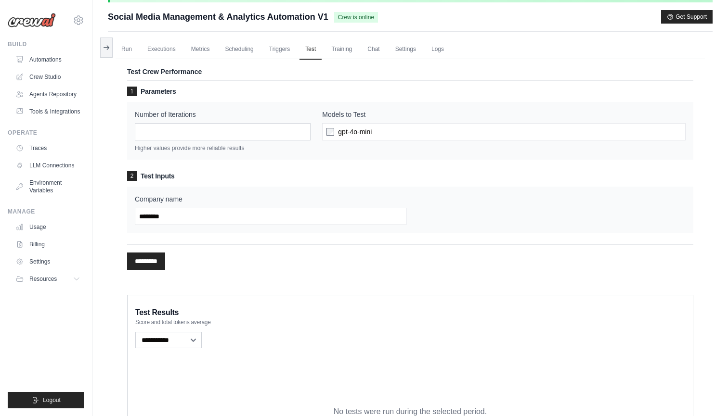
click at [161, 258] on input "*********" at bounding box center [146, 261] width 38 height 17
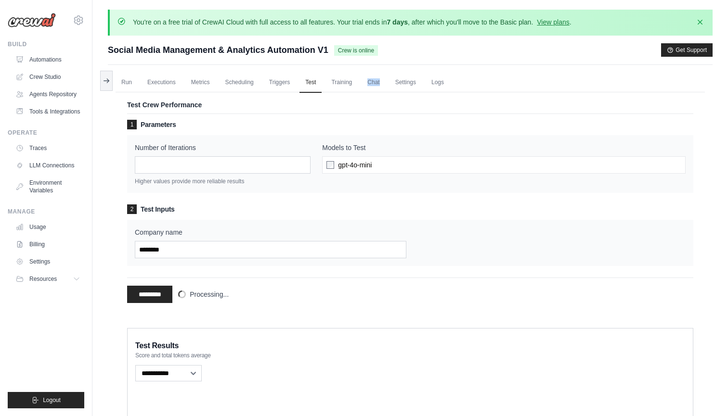
scroll to position [0, 0]
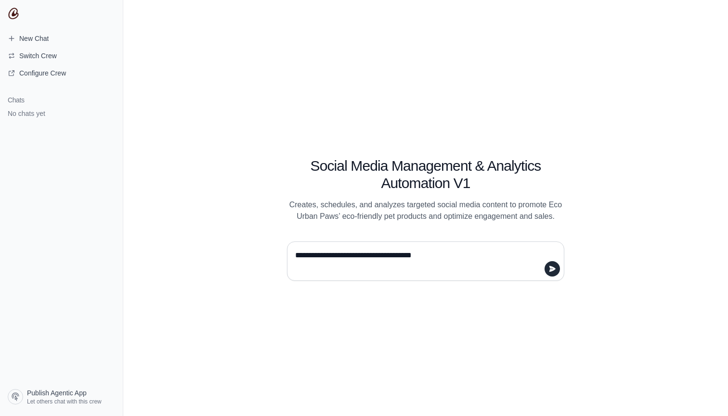
type textarea "**********"
drag, startPoint x: 437, startPoint y: 257, endPoint x: 291, endPoint y: 254, distance: 145.9
click at [291, 254] on div "**********" at bounding box center [425, 261] width 277 height 39
click at [73, 397] on span "Publish Agentic App" at bounding box center [57, 393] width 60 height 10
click at [381, 259] on textarea at bounding box center [422, 261] width 259 height 27
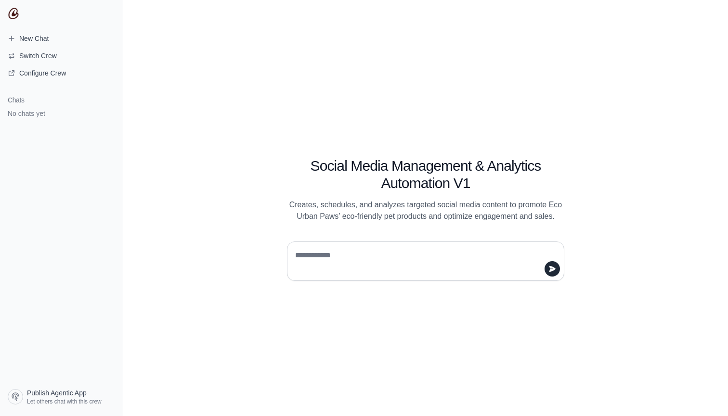
paste textarea "**********"
type textarea "**********"
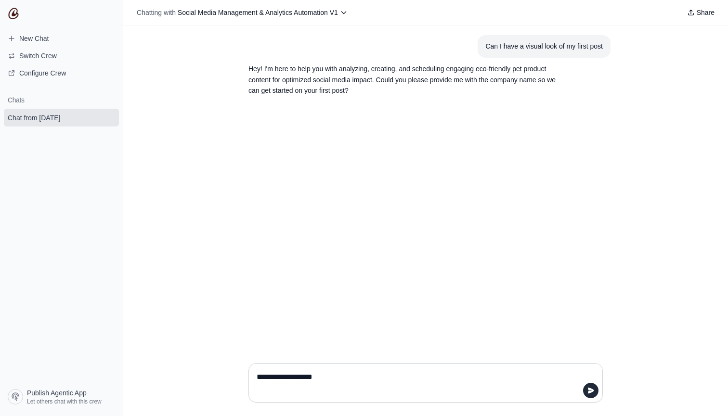
type textarea "**********"
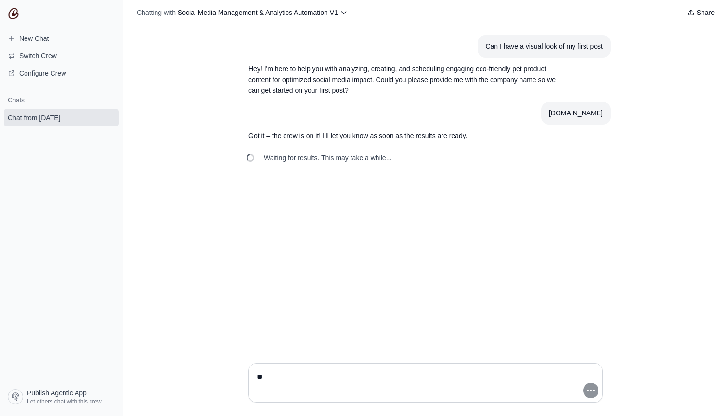
type textarea "*"
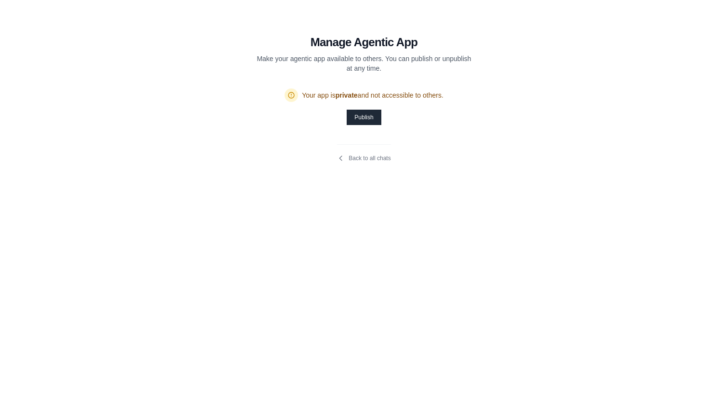
click at [366, 120] on button "Publish" at bounding box center [364, 117] width 34 height 15
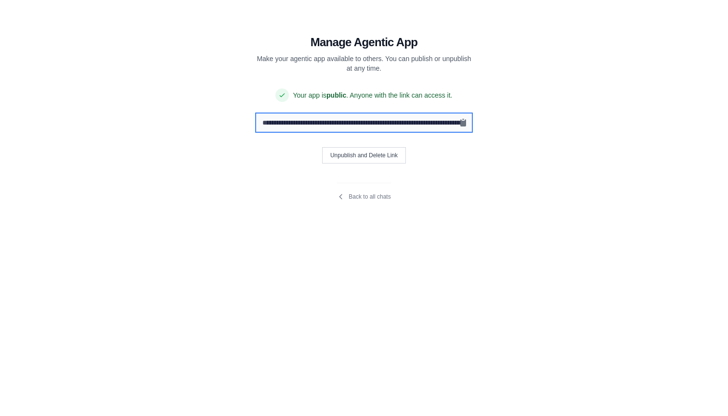
click at [366, 122] on input "**********" at bounding box center [364, 123] width 216 height 18
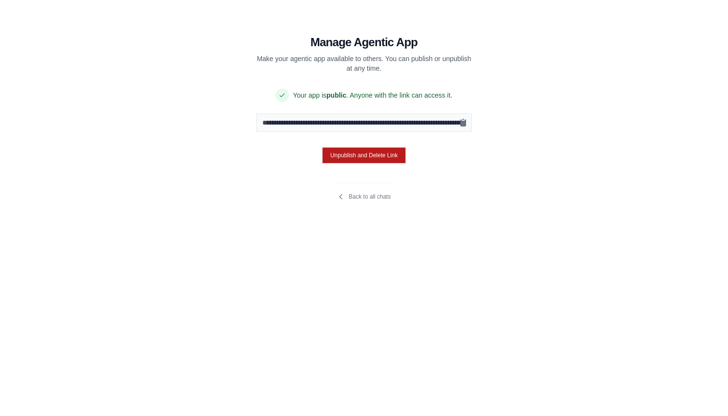
click at [369, 155] on button "Unpublish and Delete Link" at bounding box center [364, 155] width 84 height 16
click at [525, 124] on section "**********" at bounding box center [363, 112] width 323 height 224
click at [339, 154] on button "Unpublish and Delete Link" at bounding box center [364, 155] width 84 height 16
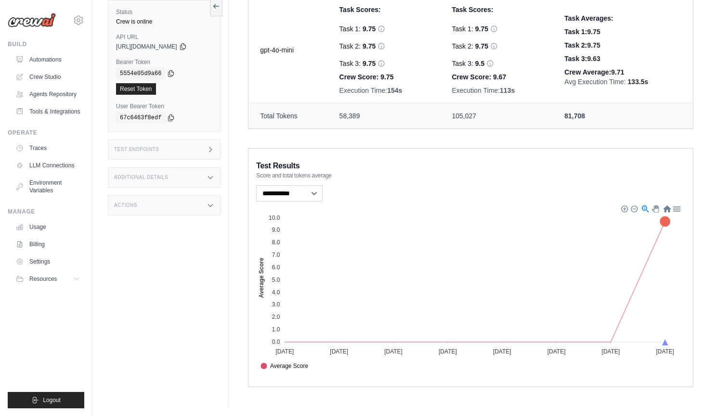
scroll to position [366, 0]
click at [667, 208] on div at bounding box center [666, 209] width 8 height 8
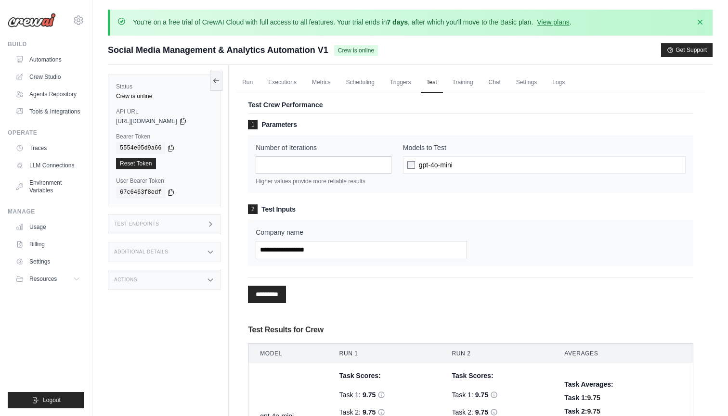
scroll to position [0, 0]
